Goal: Information Seeking & Learning: Find specific fact

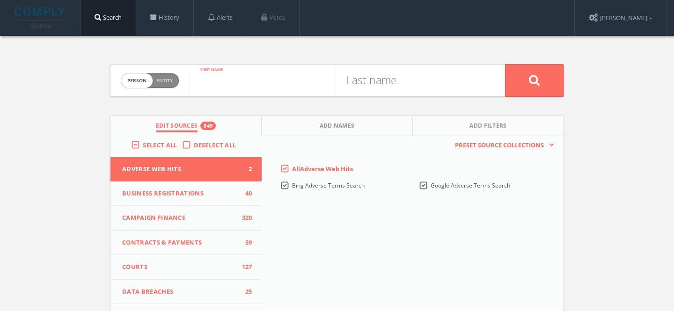
click at [222, 87] on input "text" at bounding box center [262, 80] width 146 height 24
type input "Mark"
type input "[PERSON_NAME]"
click at [505, 64] on button at bounding box center [534, 80] width 58 height 33
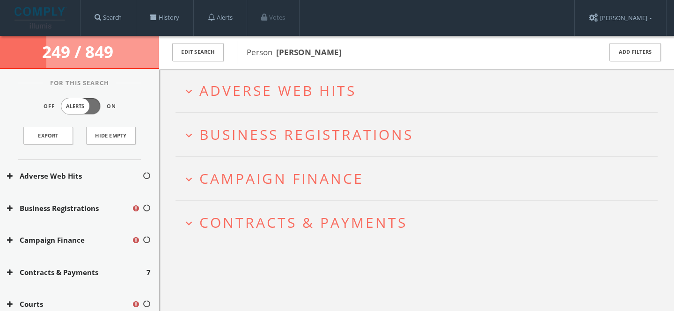
click at [295, 176] on span "Campaign Finance" at bounding box center [281, 178] width 164 height 19
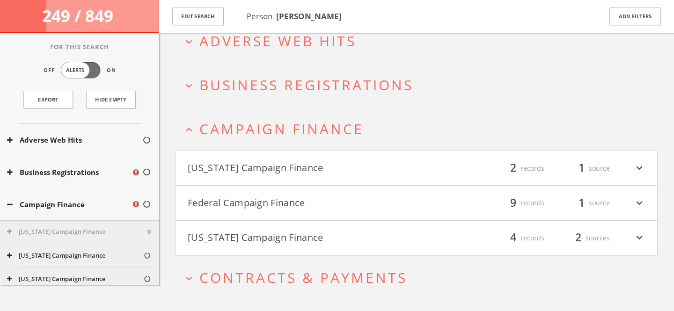
scroll to position [75, 0]
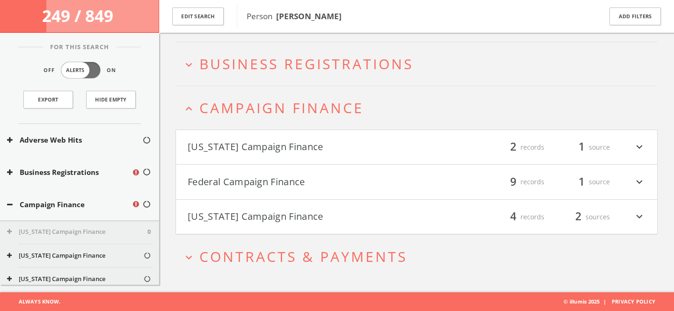
click at [284, 99] on span "Campaign Finance" at bounding box center [281, 107] width 164 height 19
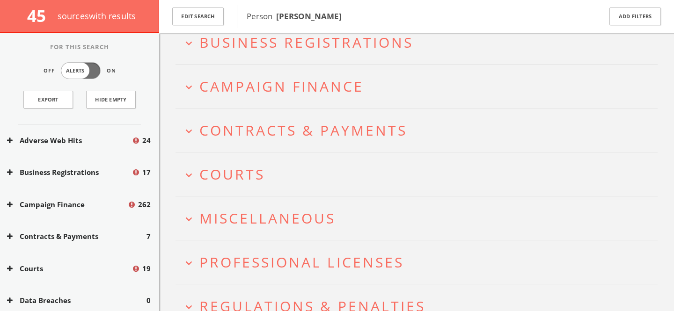
scroll to position [146, 0]
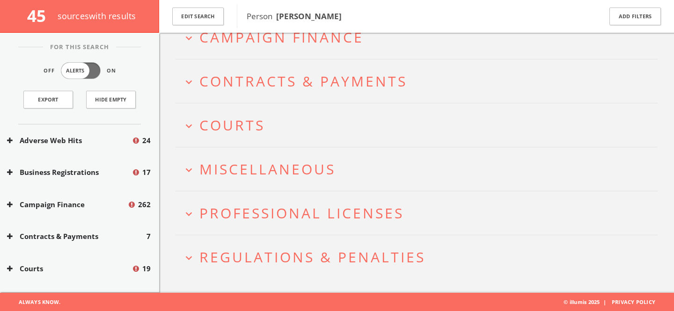
click at [295, 170] on span "Miscellaneous" at bounding box center [267, 169] width 136 height 19
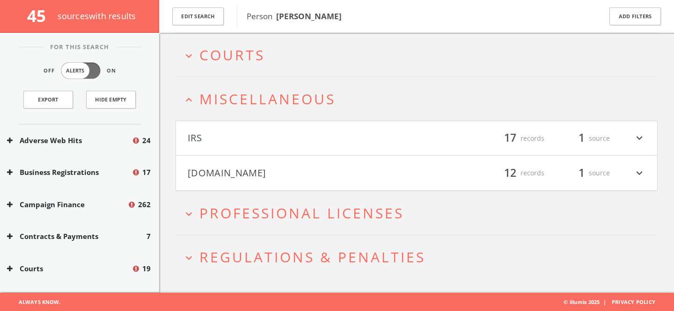
click at [296, 172] on button "[DOMAIN_NAME]" at bounding box center [302, 173] width 229 height 16
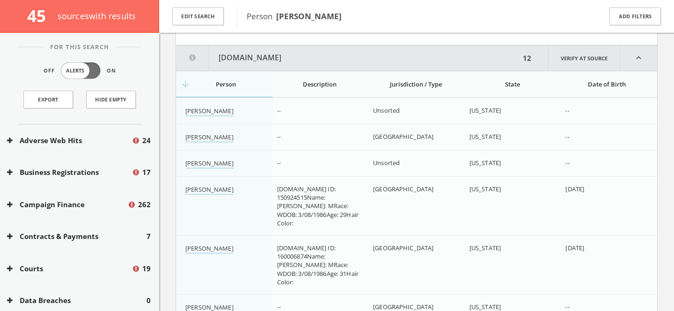
scroll to position [374, 0]
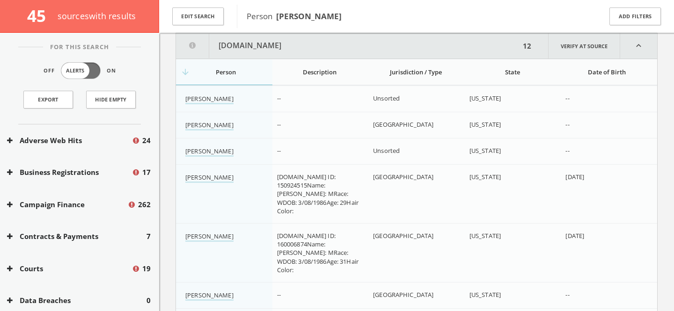
click at [493, 76] on th "State" at bounding box center [512, 72] width 96 height 26
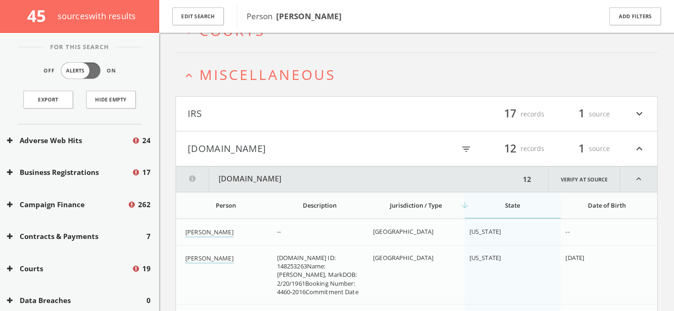
click at [192, 80] on icon "expand_less" at bounding box center [188, 75] width 13 height 13
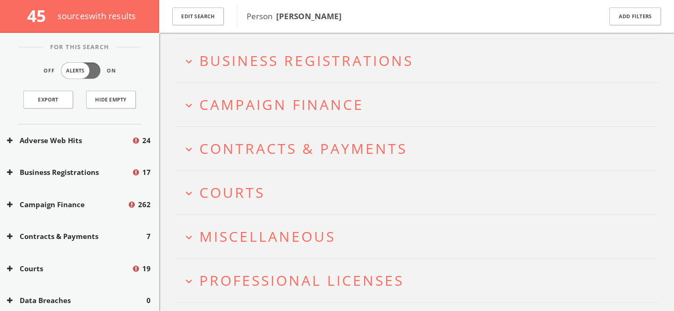
click at [190, 105] on icon "expand_more" at bounding box center [188, 105] width 13 height 13
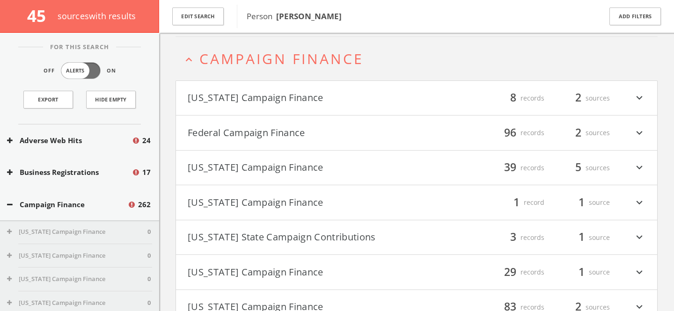
scroll to position [128, 0]
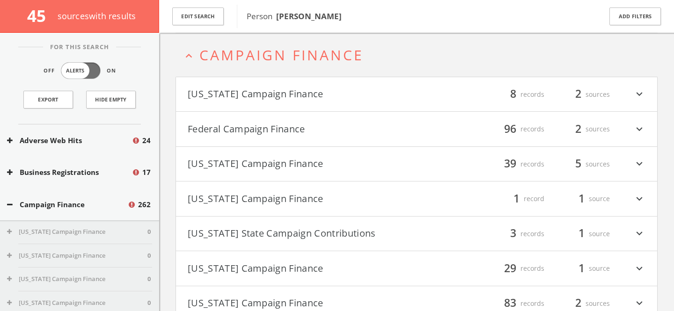
click at [383, 122] on button "Federal Campaign Finance" at bounding box center [302, 129] width 229 height 16
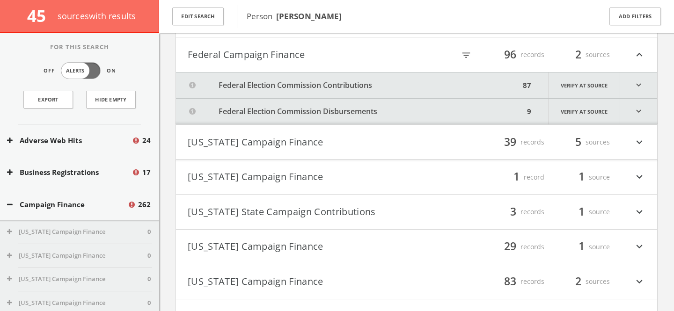
scroll to position [207, 0]
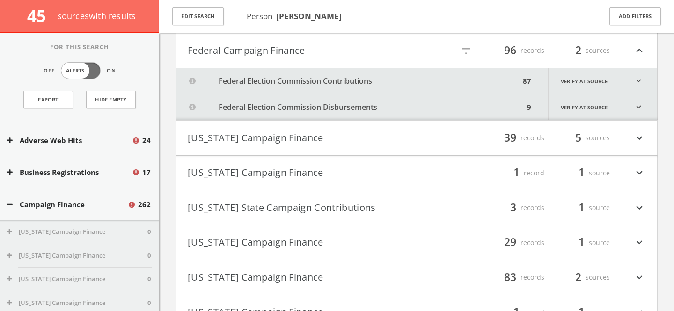
click at [468, 47] on icon "filter_list" at bounding box center [466, 51] width 10 height 10
type input "[PERSON_NAME]"
click at [284, 55] on button "Federal Campaign Finance" at bounding box center [263, 51] width 151 height 16
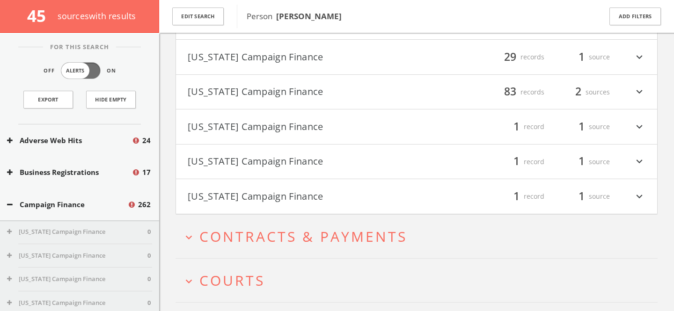
scroll to position [341, 0]
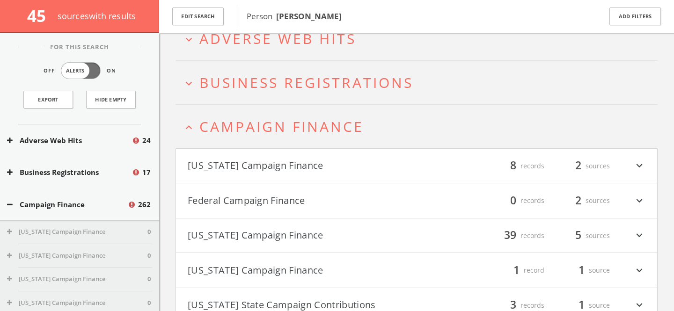
click at [311, 130] on span "Campaign Finance" at bounding box center [281, 126] width 164 height 19
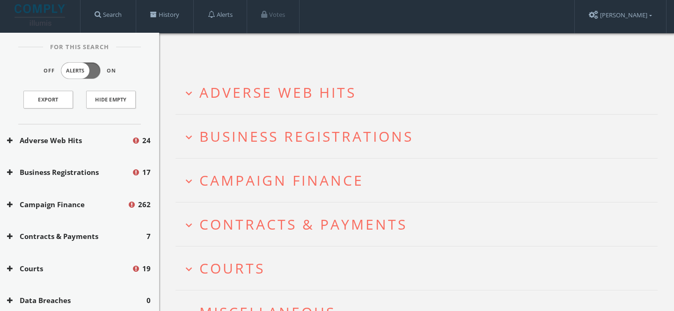
scroll to position [0, 0]
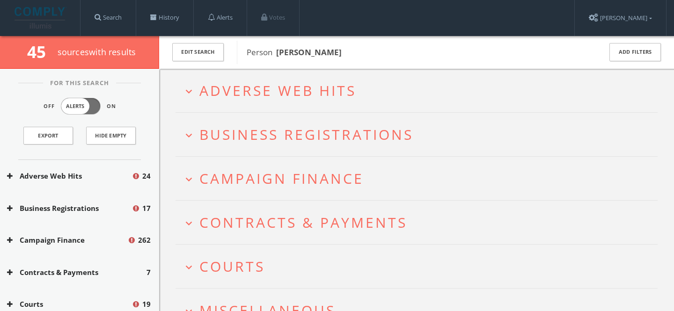
click at [301, 99] on span "Adverse Web Hits" at bounding box center [277, 90] width 157 height 19
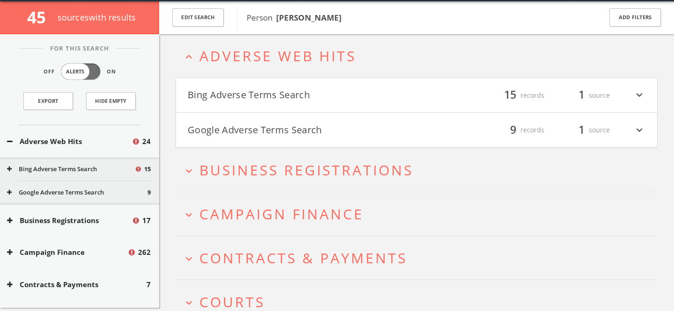
scroll to position [36, 0]
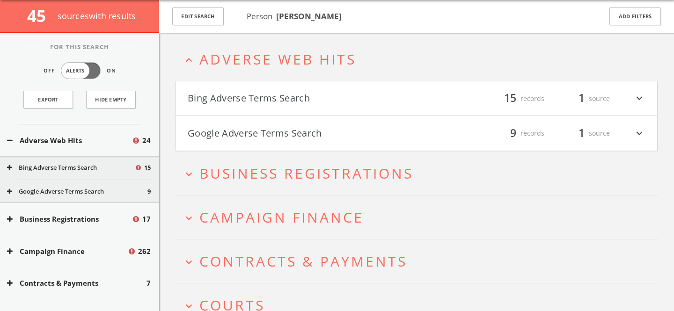
click at [326, 130] on button "Google Adverse Terms Search" at bounding box center [302, 133] width 229 height 16
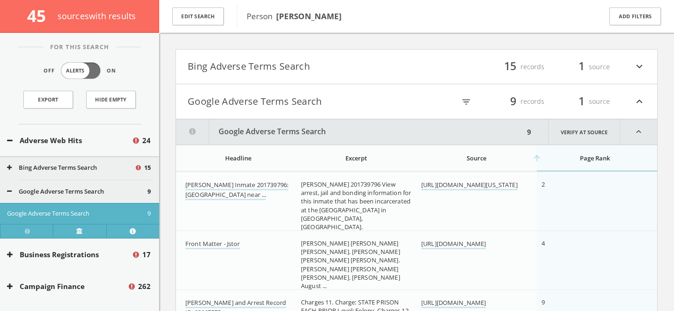
scroll to position [43, 0]
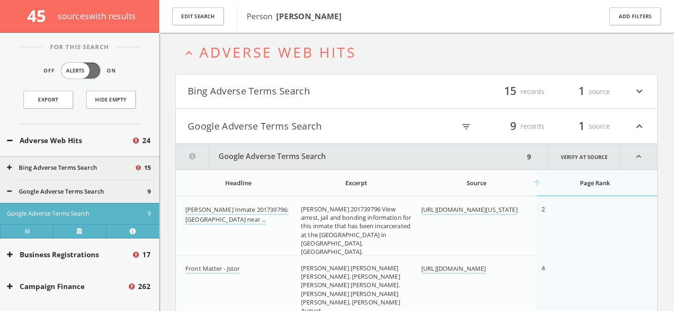
click at [319, 130] on button "Google Adverse Terms Search" at bounding box center [302, 126] width 229 height 16
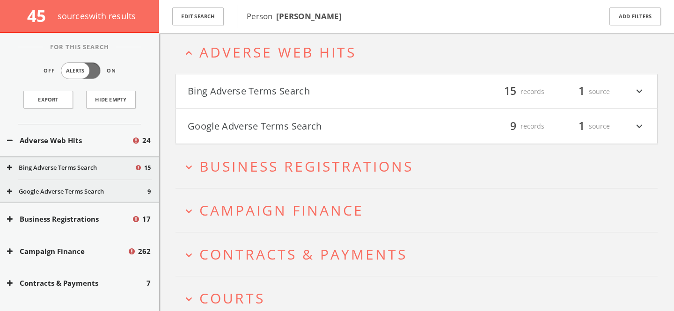
click at [316, 100] on h4 "Bing Adverse Terms Search filter_list 15 records 1 source expand_more" at bounding box center [416, 91] width 481 height 35
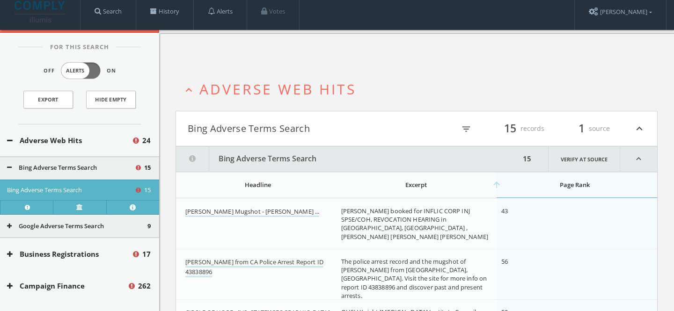
scroll to position [0, 0]
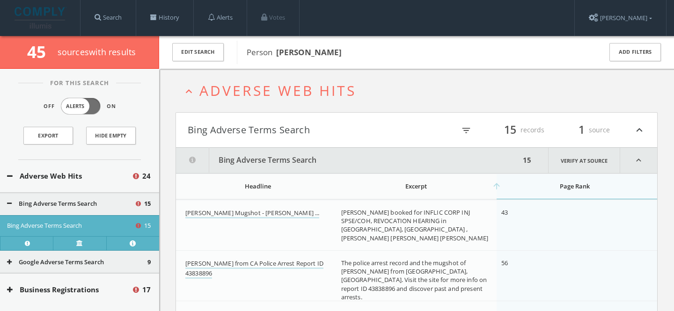
click at [322, 97] on span "Adverse Web Hits" at bounding box center [277, 90] width 157 height 19
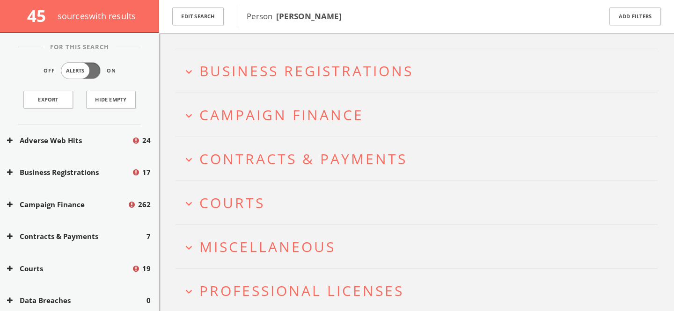
scroll to position [70, 0]
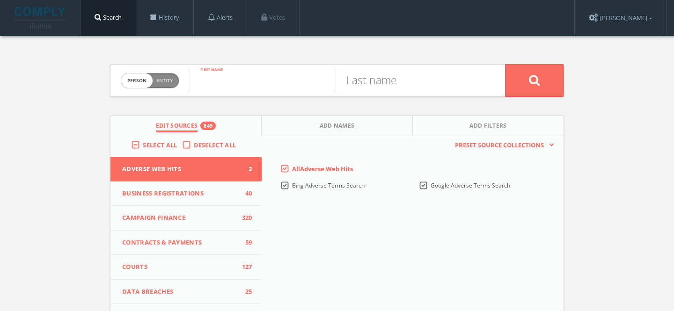
click at [235, 83] on input "text" at bounding box center [262, 80] width 146 height 24
type input "mark"
click at [237, 86] on input "mark" at bounding box center [262, 80] width 146 height 24
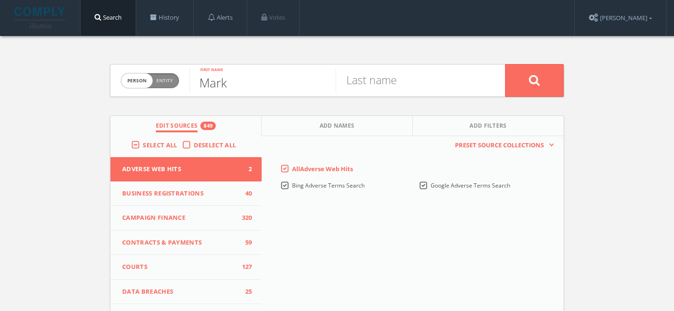
type input "Mark"
type input "[PERSON_NAME]"
click at [505, 64] on button at bounding box center [534, 80] width 58 height 33
